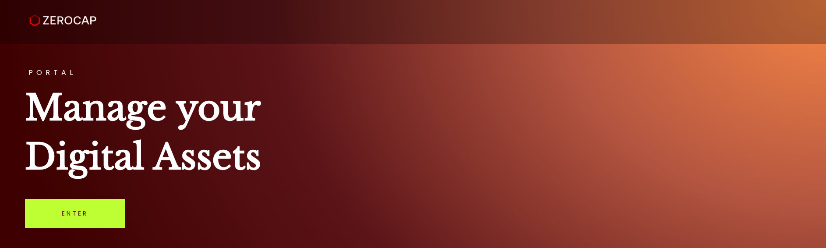
click at [101, 199] on link "Enter" at bounding box center [75, 213] width 100 height 29
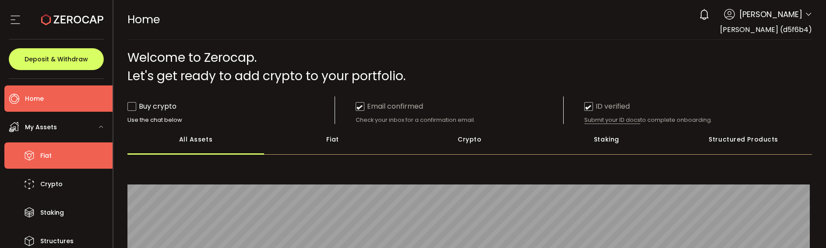
click at [67, 153] on li "Fiat" at bounding box center [58, 155] width 108 height 26
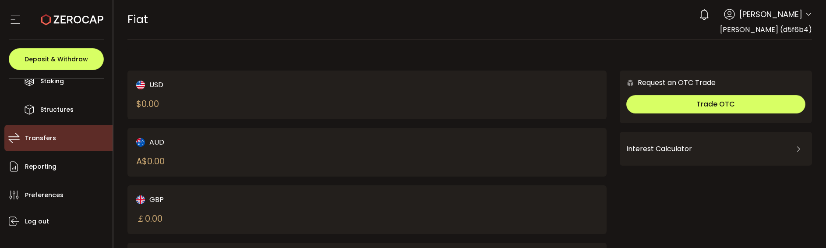
scroll to position [44, 0]
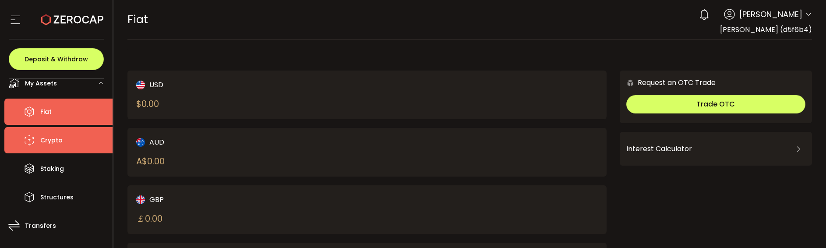
click at [68, 141] on li "Crypto" at bounding box center [58, 140] width 108 height 26
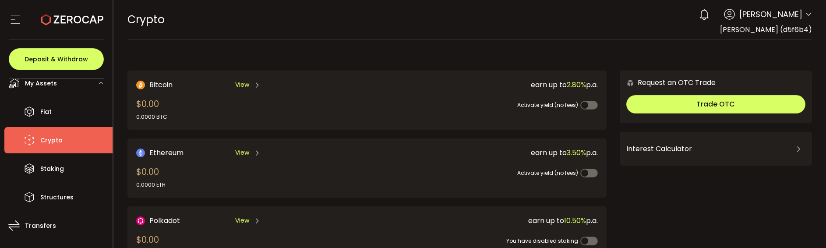
click at [241, 85] on span "View" at bounding box center [242, 84] width 14 height 9
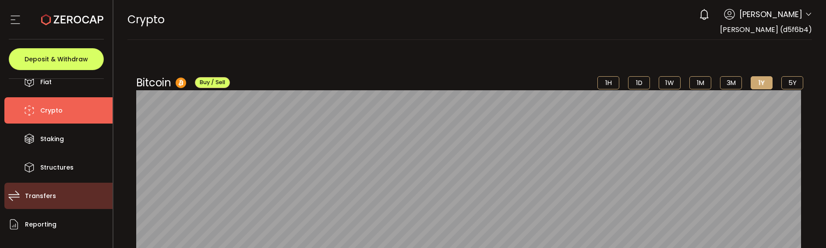
scroll to position [88, 0]
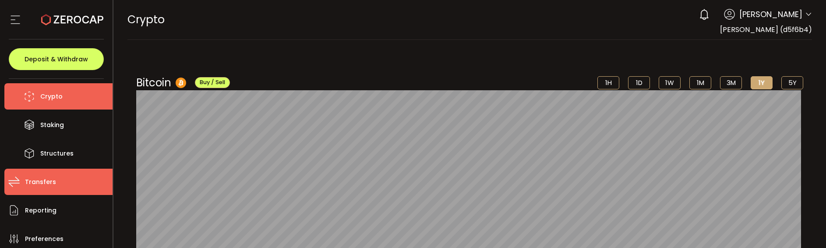
click at [48, 180] on span "Transfers" at bounding box center [40, 182] width 31 height 13
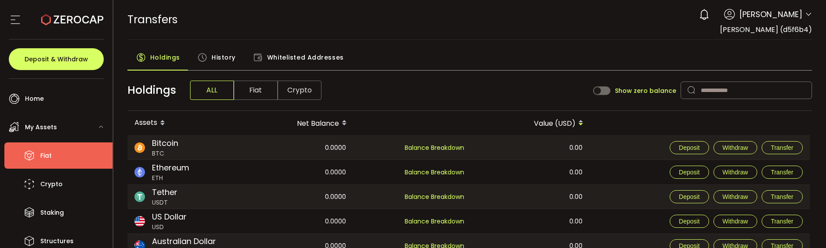
click at [63, 161] on li "Fiat" at bounding box center [58, 155] width 108 height 26
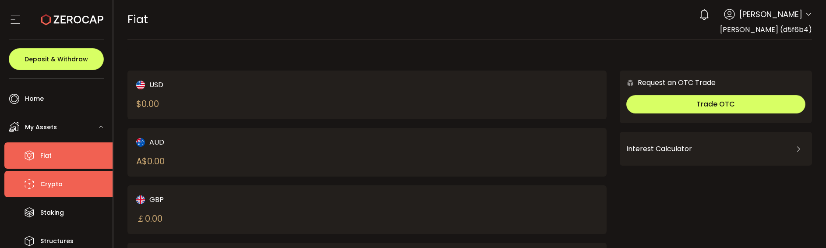
click at [59, 175] on li "Crypto" at bounding box center [58, 184] width 108 height 26
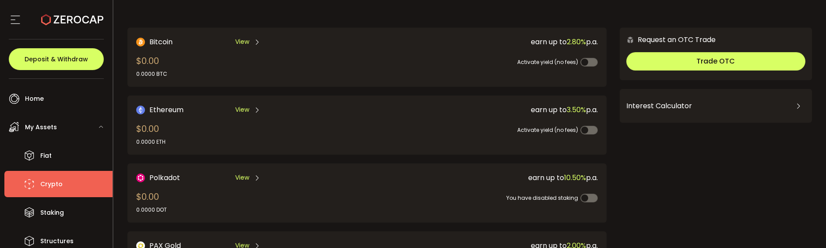
scroll to position [44, 0]
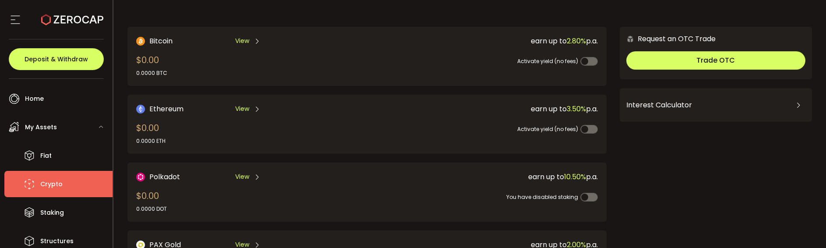
click at [249, 42] on div "View" at bounding box center [247, 40] width 25 height 11
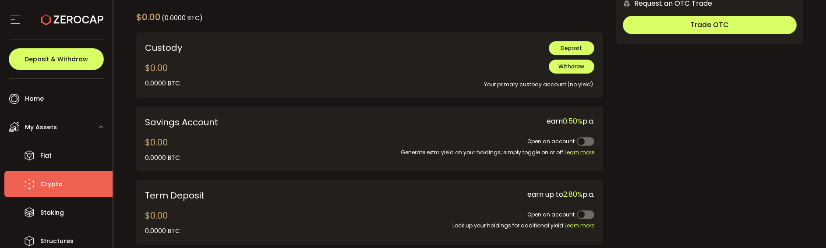
scroll to position [263, 0]
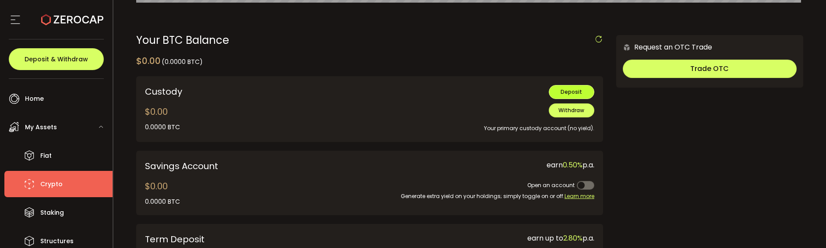
click at [556, 95] on button "Deposit" at bounding box center [572, 92] width 46 height 14
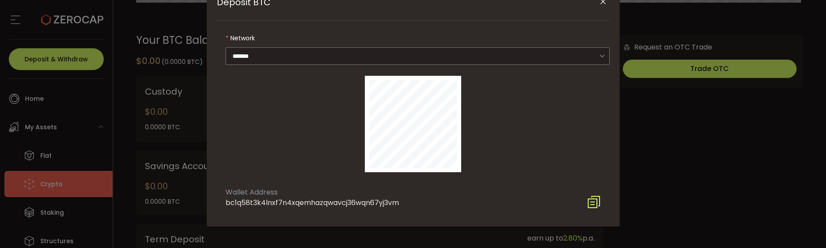
scroll to position [0, 0]
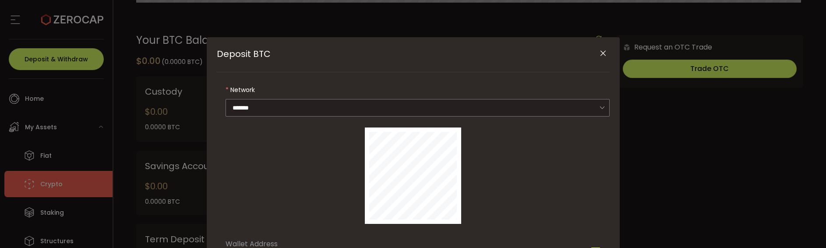
click at [605, 54] on icon "Close" at bounding box center [603, 53] width 9 height 9
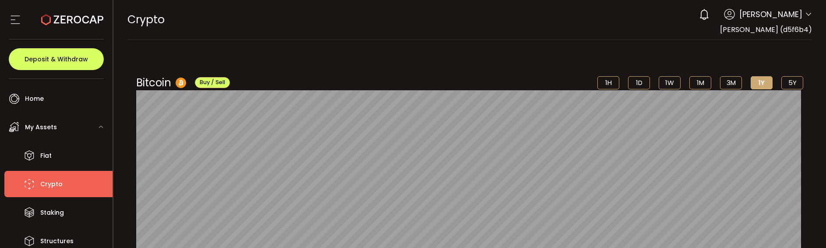
click at [62, 182] on li "Crypto" at bounding box center [58, 184] width 108 height 26
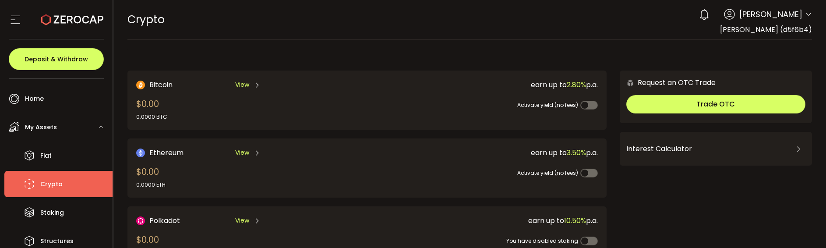
click at [243, 151] on span "View" at bounding box center [242, 152] width 14 height 9
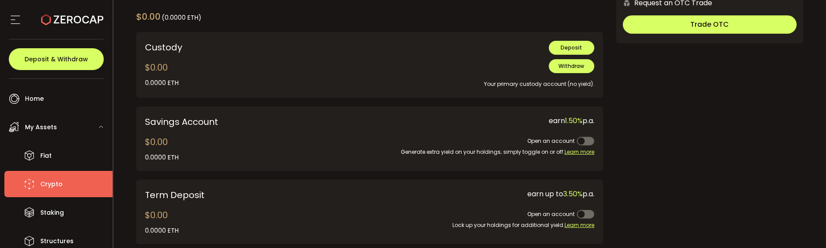
scroll to position [263, 0]
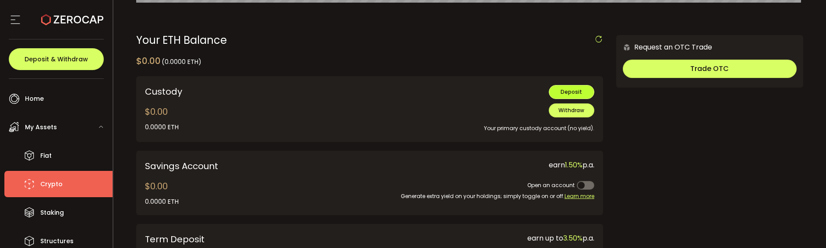
click at [573, 91] on span "Deposit" at bounding box center [570, 91] width 21 height 7
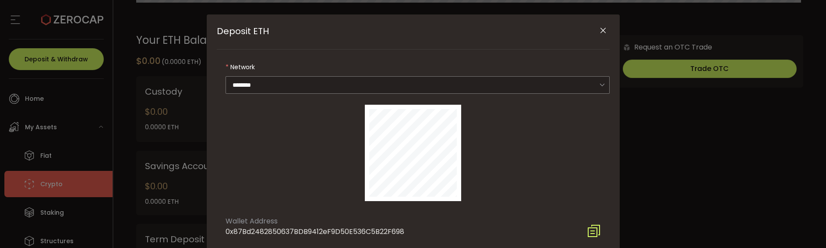
scroll to position [0, 0]
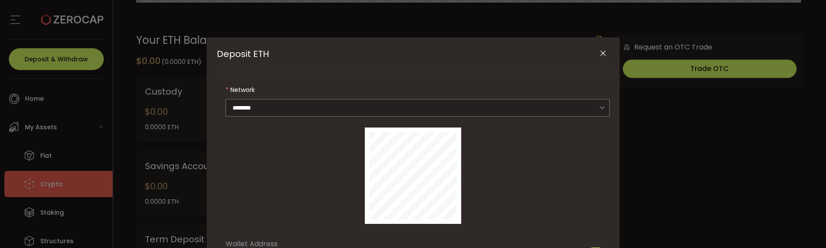
click at [602, 50] on icon "Close" at bounding box center [603, 53] width 9 height 9
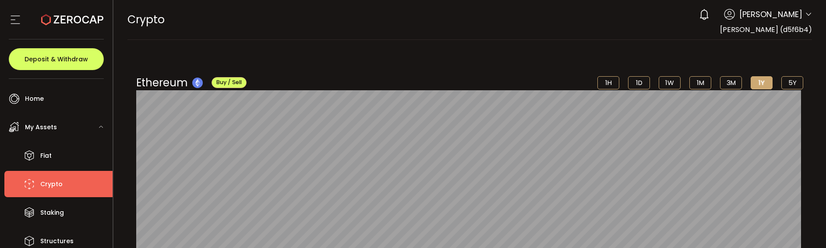
click at [65, 82] on ul "Home Trading My Assets Fiat Crypto Staking Structures Transfers Reporting Prefe…" at bounding box center [56, 163] width 113 height 169
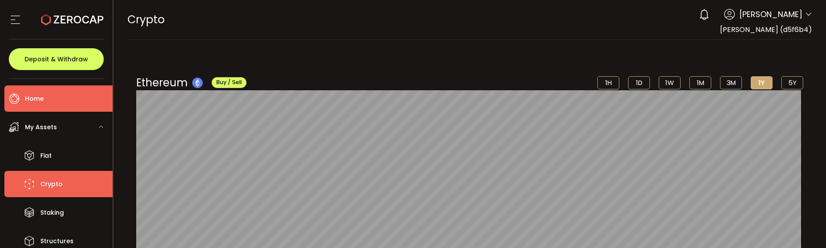
click at [64, 92] on li "Home" at bounding box center [58, 98] width 108 height 26
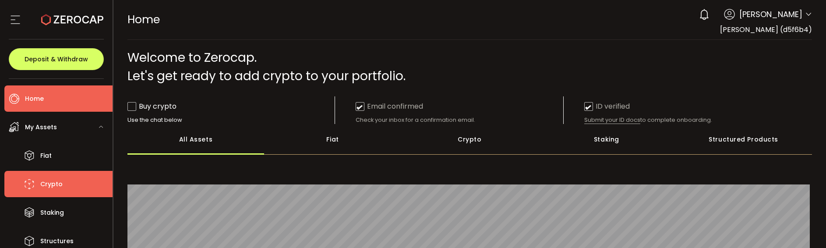
click at [82, 187] on li "Crypto" at bounding box center [58, 184] width 108 height 26
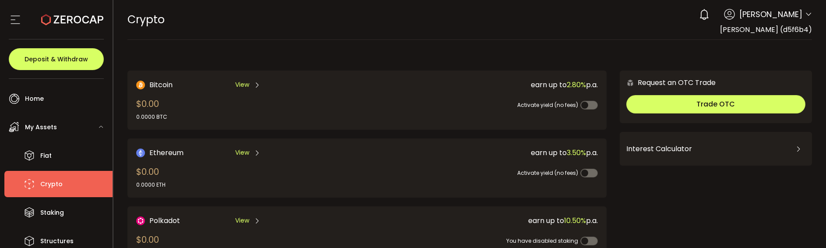
click at [240, 91] on div "Bitcoin View $0.00 0.0000 BTC" at bounding box center [240, 100] width 208 height 42
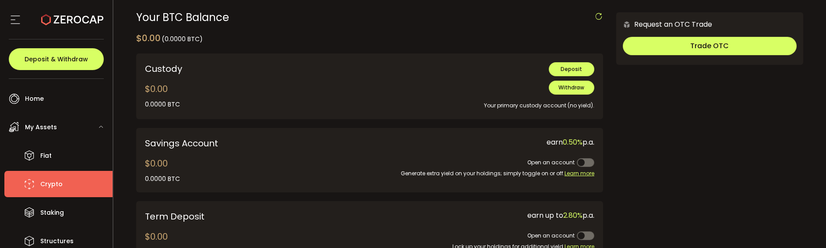
scroll to position [263, 0]
